Goal: Task Accomplishment & Management: Manage account settings

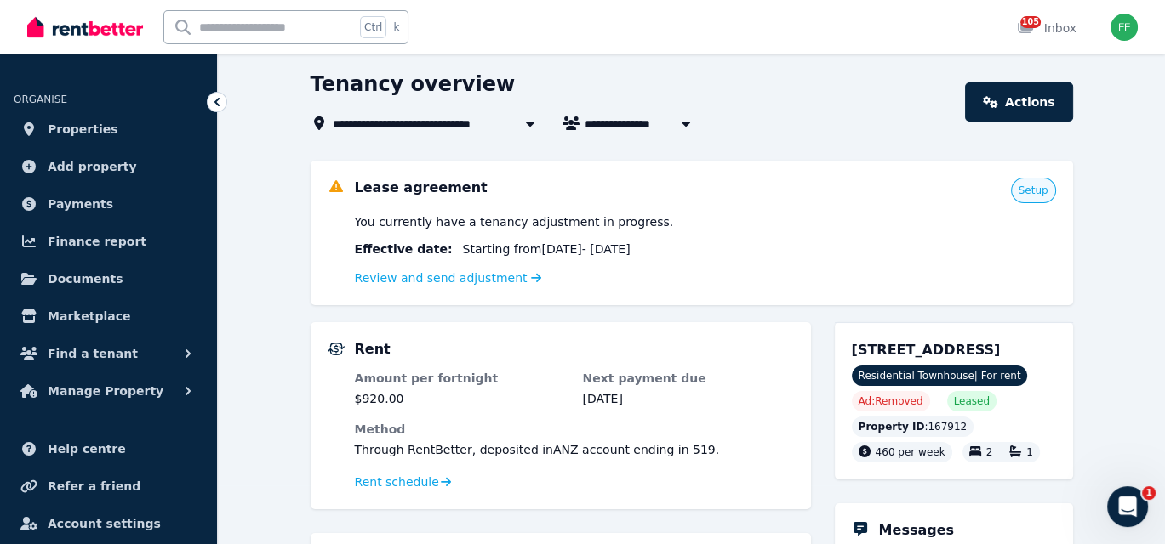
scroll to position [85, 0]
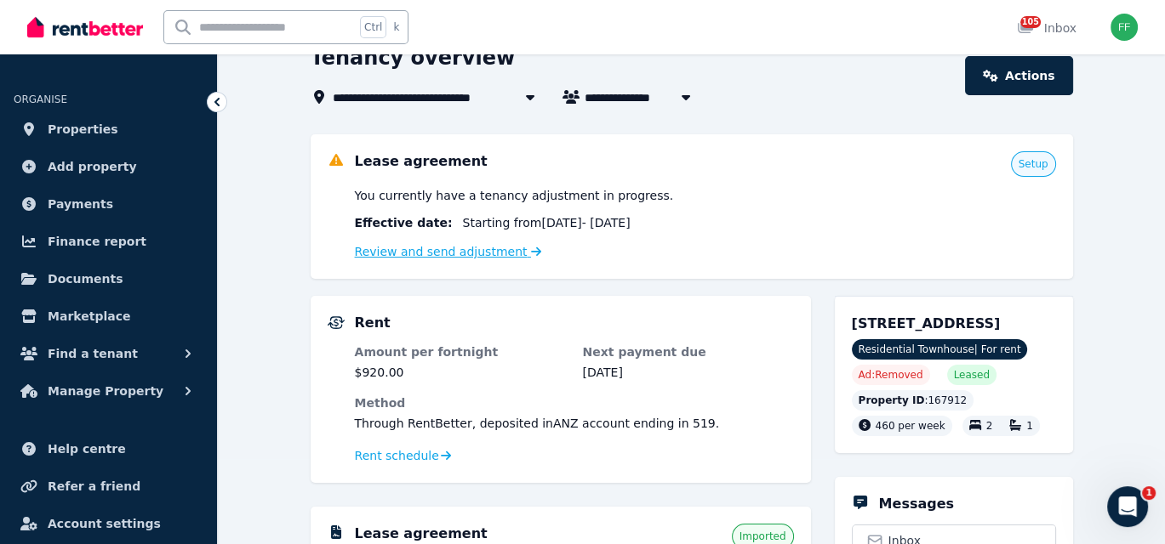
click at [485, 256] on link "Review and send adjustment" at bounding box center [448, 252] width 187 height 14
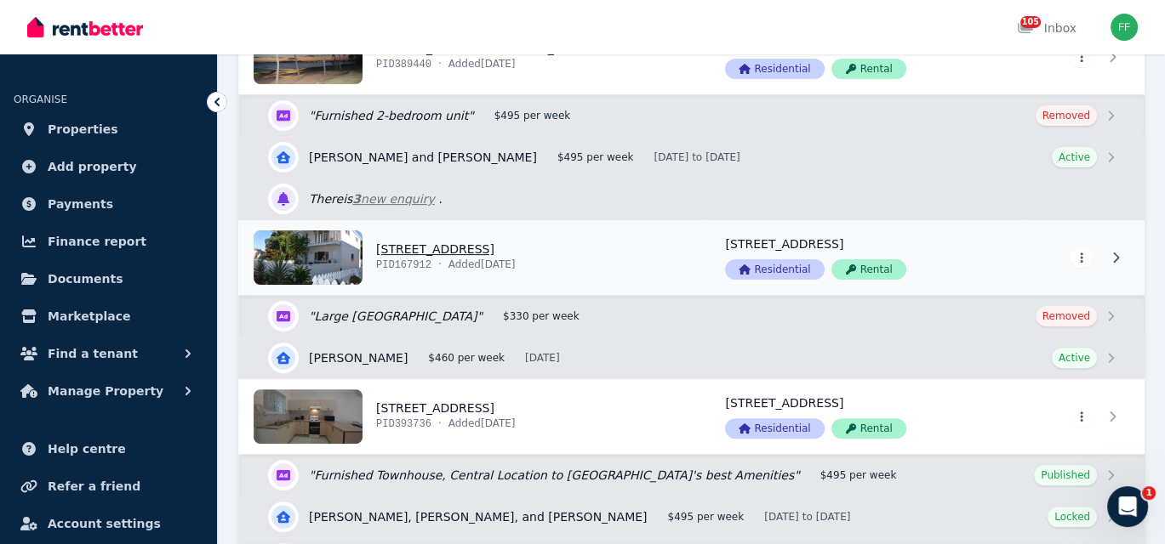
scroll to position [596, 0]
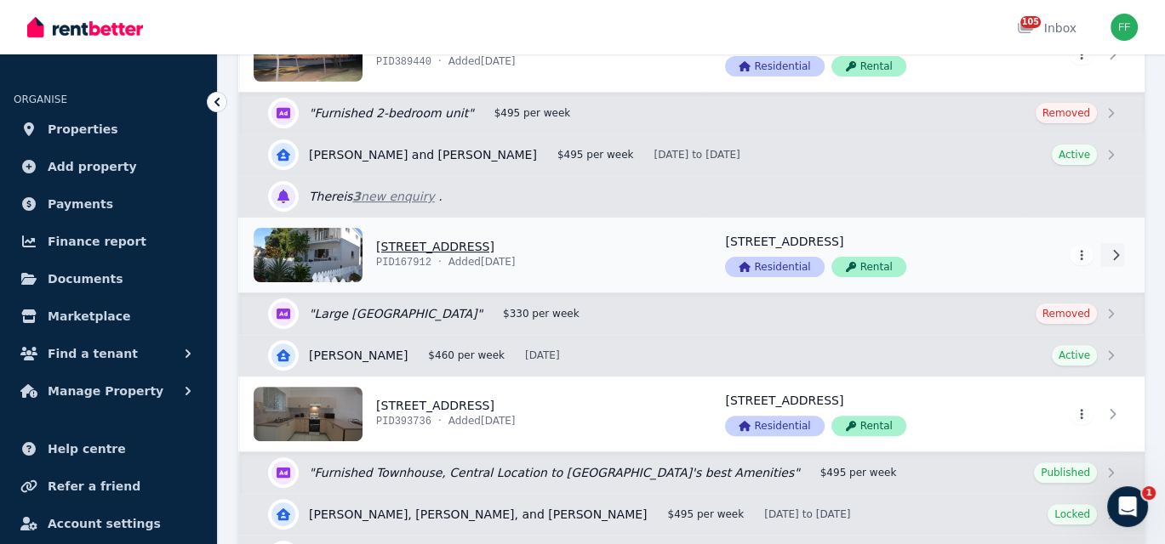
click at [1114, 255] on icon at bounding box center [1116, 255] width 6 height 10
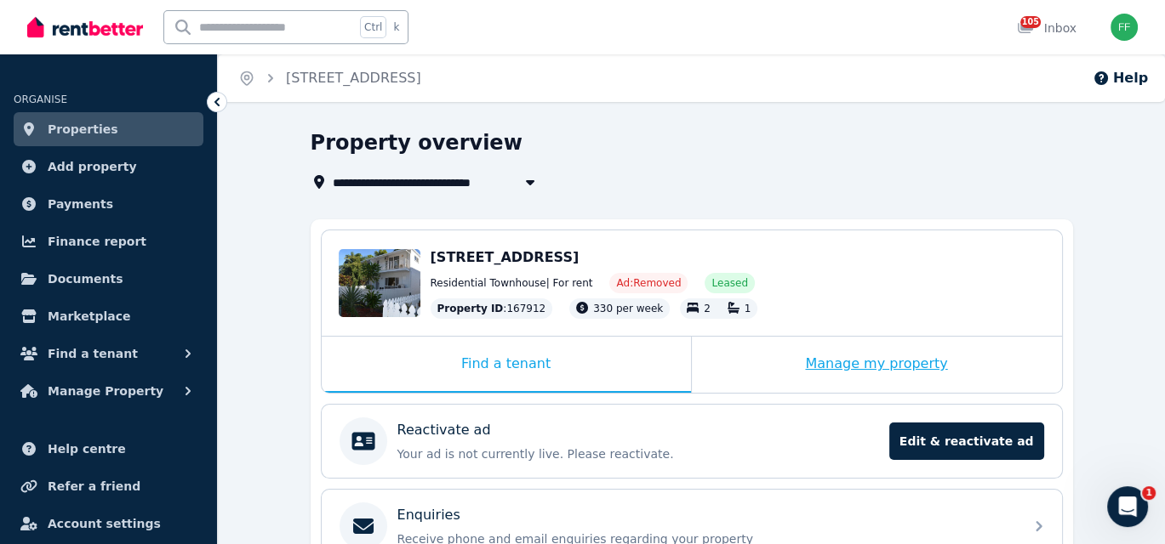
click at [795, 364] on div "Manage my property" at bounding box center [877, 365] width 370 height 56
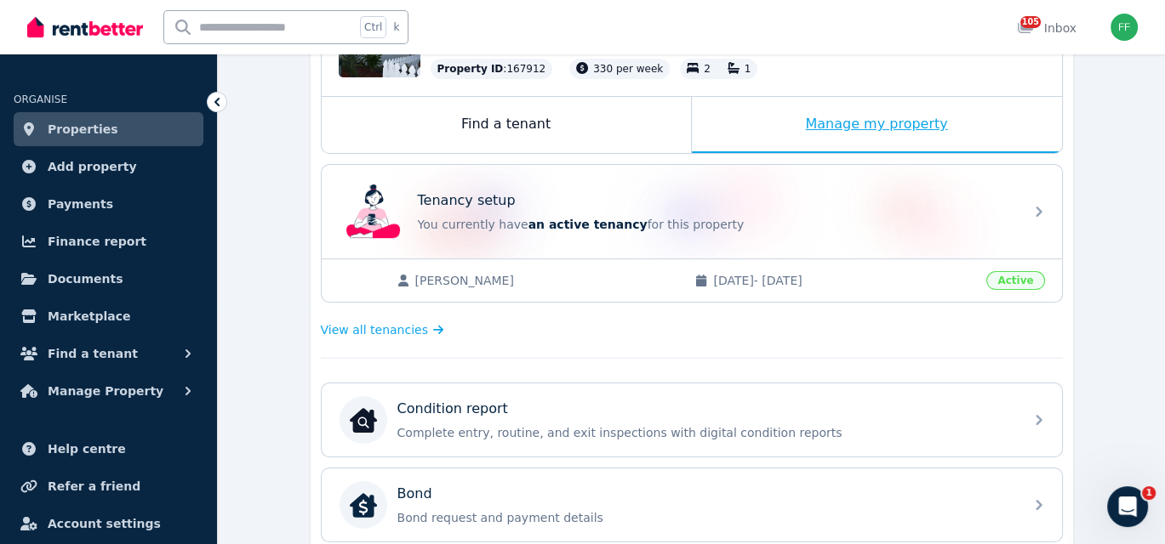
scroll to position [255, 0]
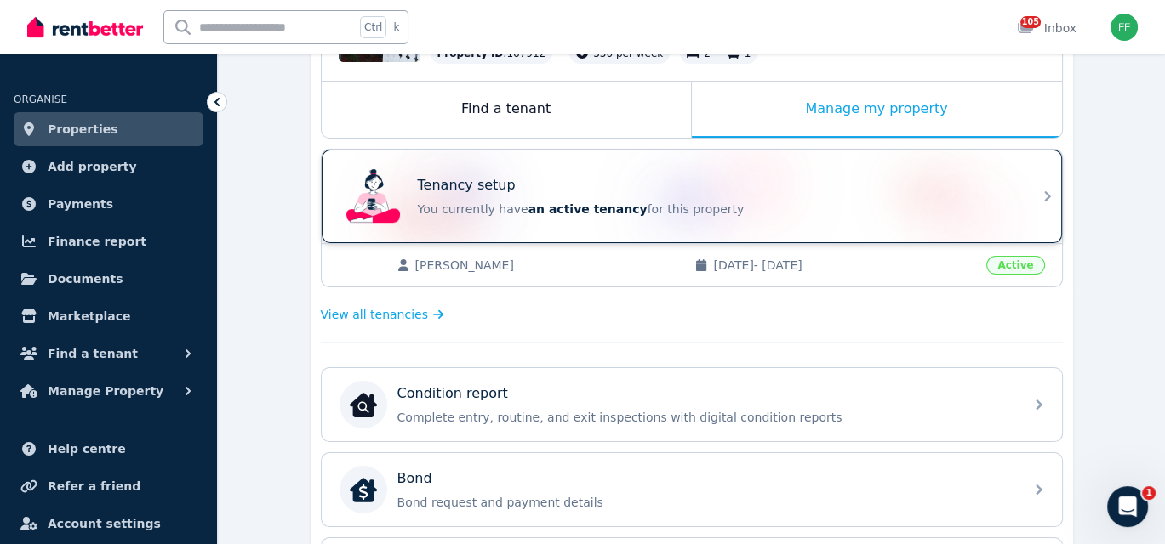
click at [1041, 193] on icon at bounding box center [1047, 196] width 20 height 20
